Goal: Task Accomplishment & Management: Use online tool/utility

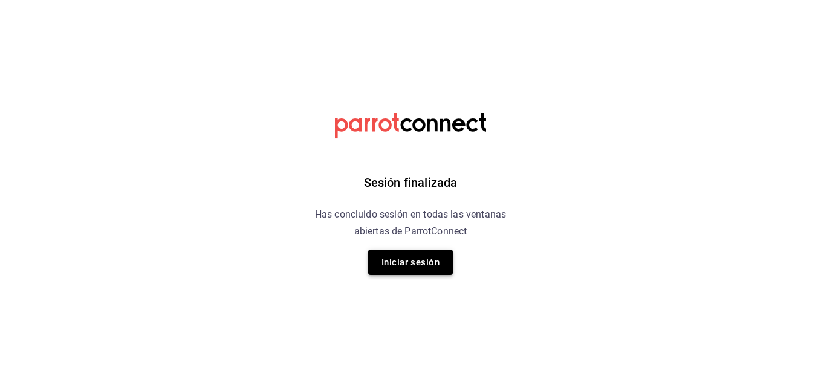
click at [440, 251] on button "Iniciar sesión" at bounding box center [410, 262] width 85 height 25
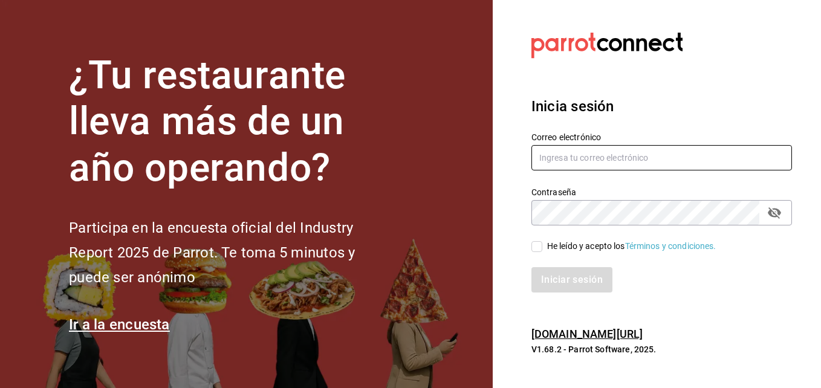
type input "andres237@hotmail.com"
click at [538, 245] on input "He leído y acepto los Términos y condiciones." at bounding box center [537, 246] width 11 height 11
checkbox input "true"
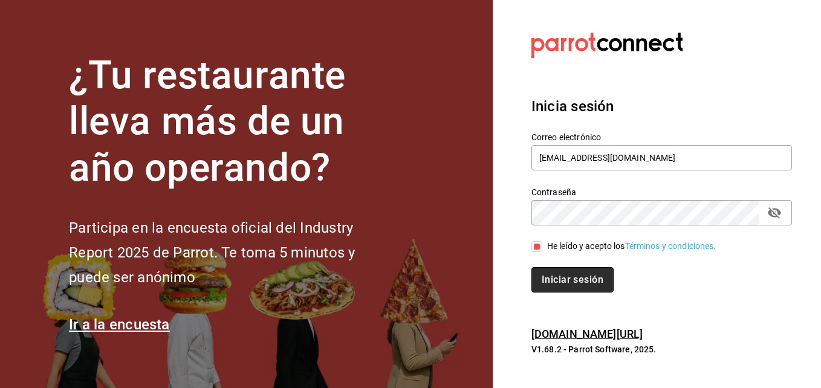
click at [567, 281] on button "Iniciar sesión" at bounding box center [573, 279] width 82 height 25
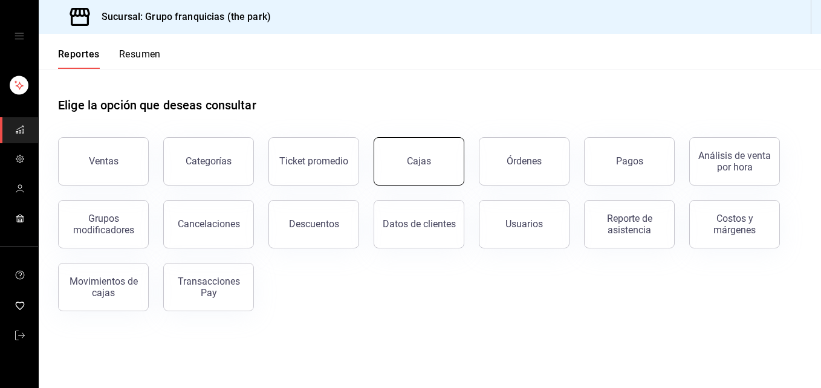
click at [451, 163] on button "Cajas" at bounding box center [419, 161] width 91 height 48
